Goal: Task Accomplishment & Management: Manage account settings

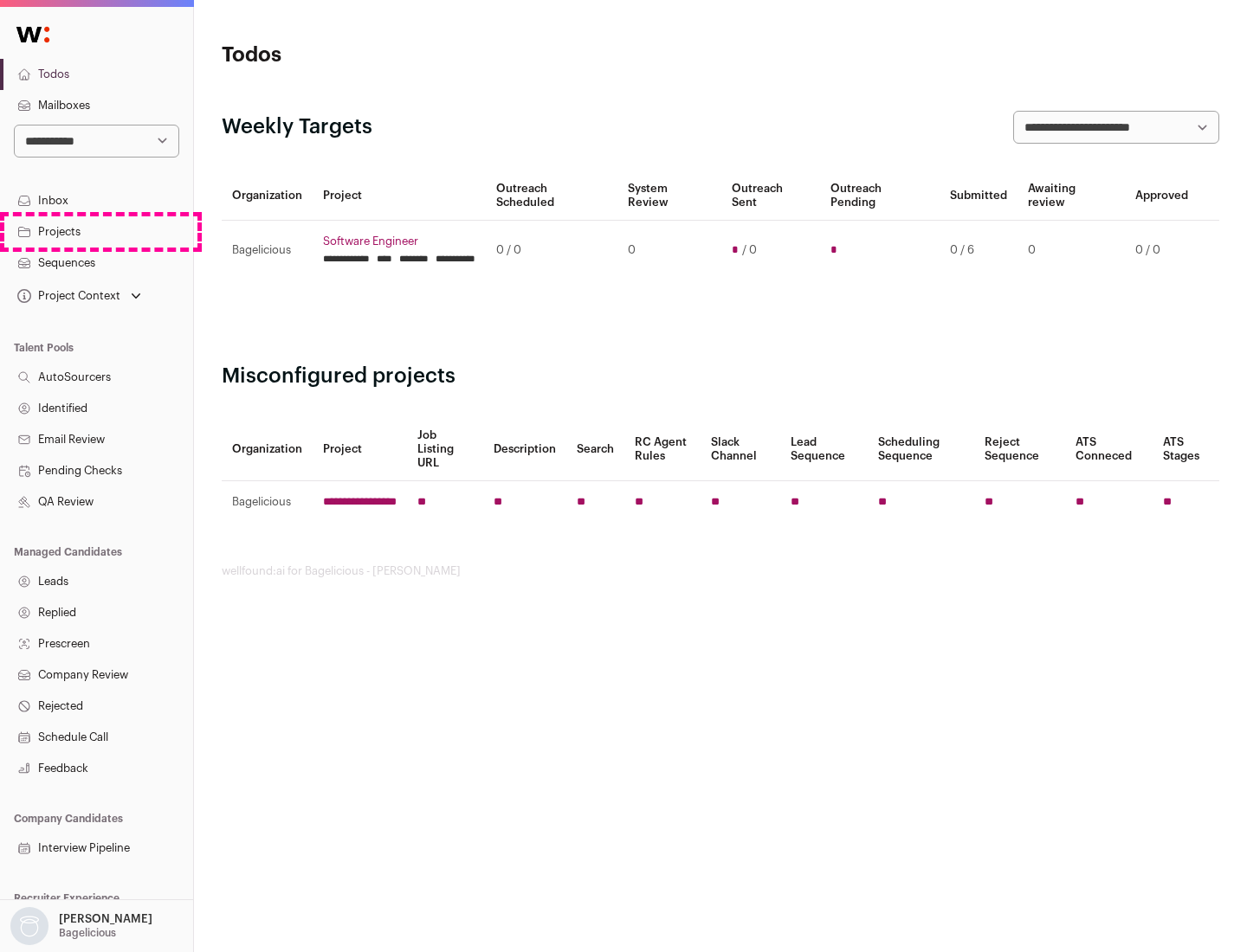
click at [96, 231] on link "Projects" at bounding box center [96, 232] width 193 height 31
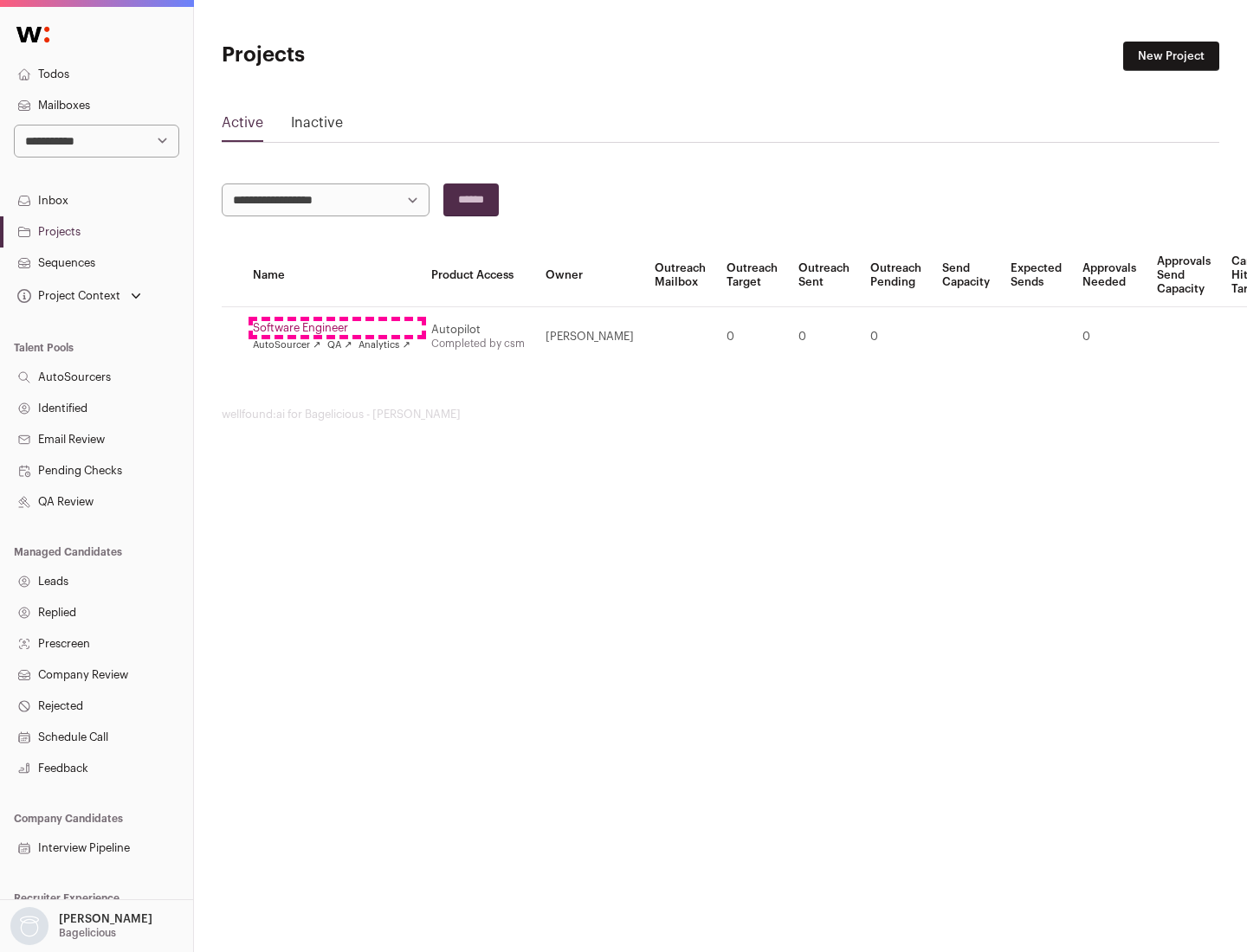
click at [337, 328] on link "Software Engineer" at bounding box center [331, 328] width 158 height 14
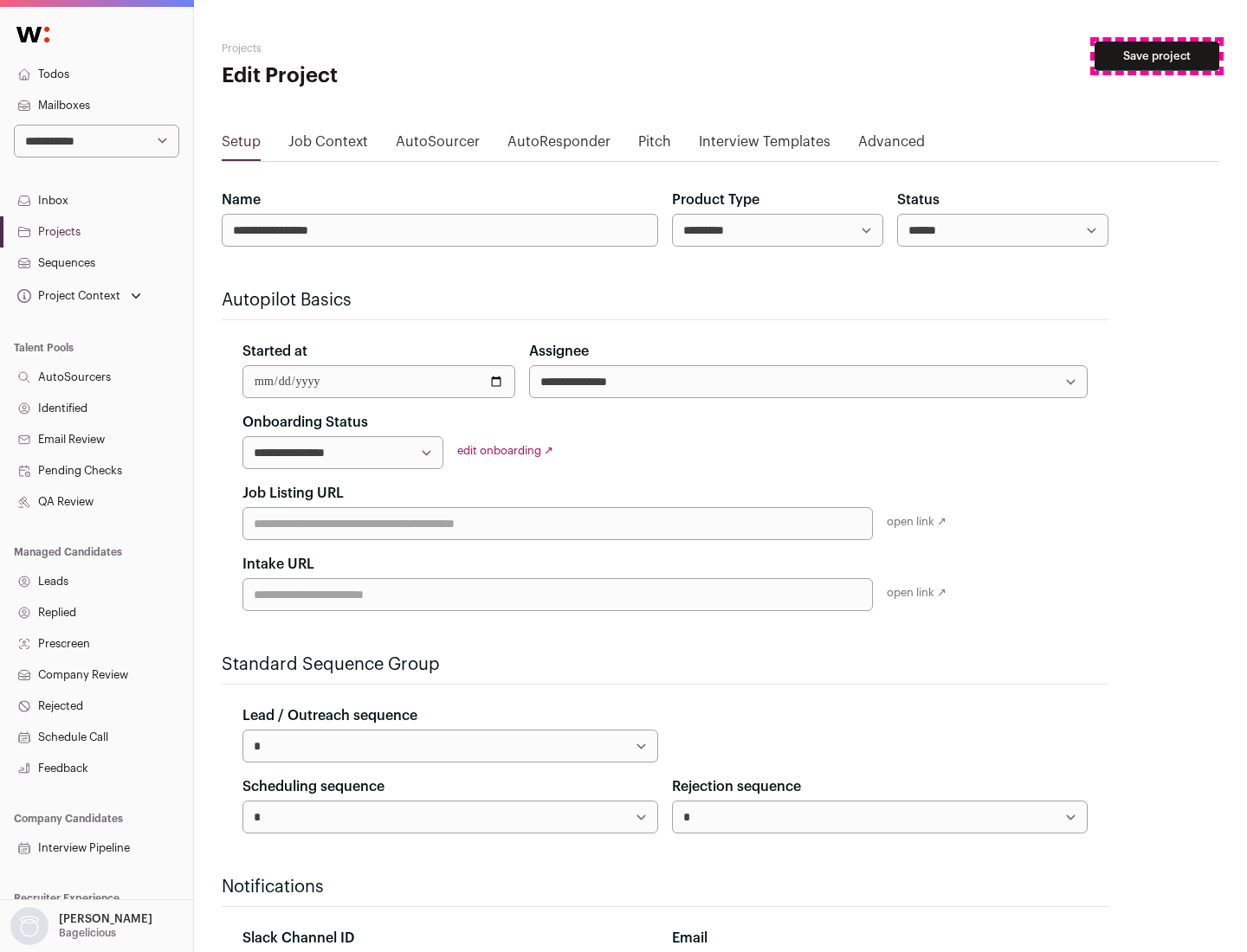
click at [1157, 56] on button "Save project" at bounding box center [1157, 56] width 125 height 29
